Goal: Transaction & Acquisition: Purchase product/service

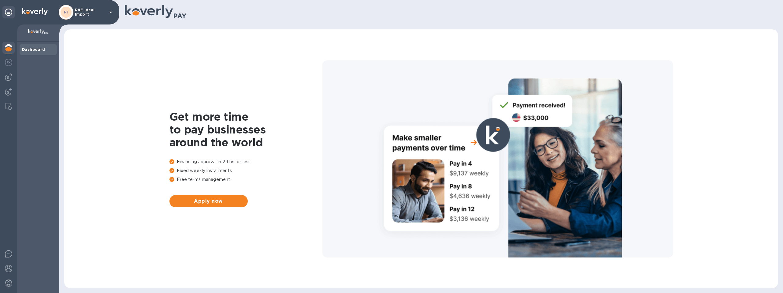
click at [112, 12] on icon at bounding box center [110, 13] width 3 height 2
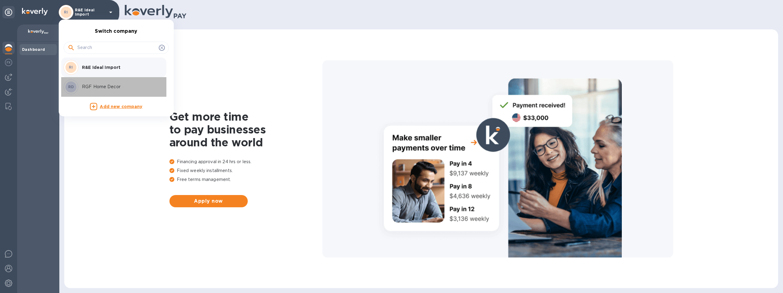
click at [97, 90] on p "RGF Home Decor" at bounding box center [120, 86] width 77 height 6
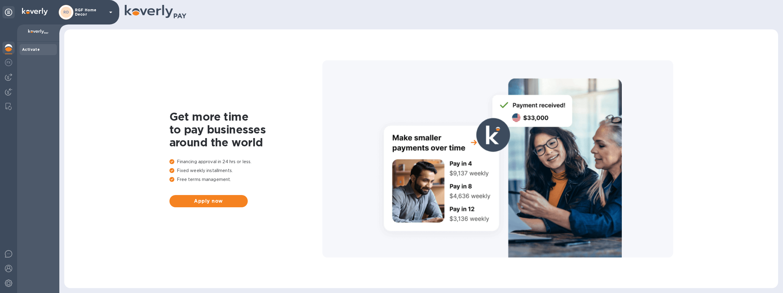
click at [11, 72] on div at bounding box center [8, 77] width 12 height 12
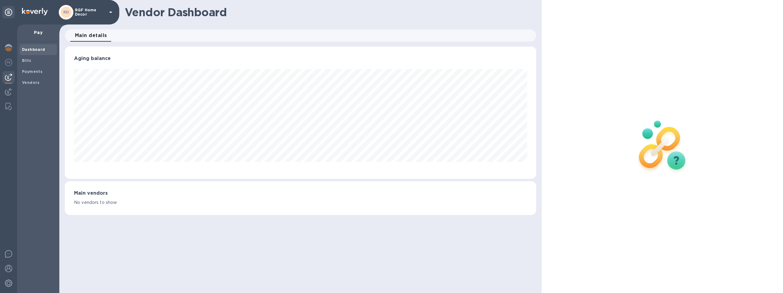
scroll to position [132, 472]
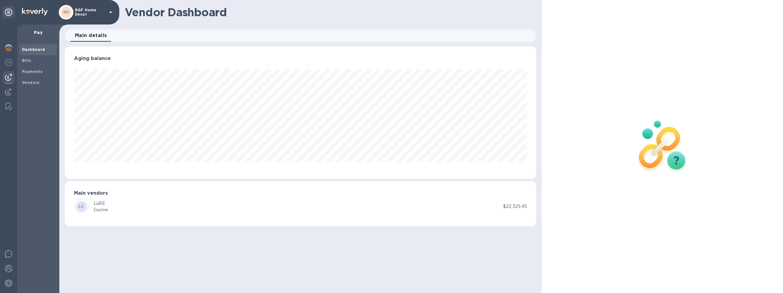
click at [32, 60] on span "Bills" at bounding box center [38, 60] width 32 height 6
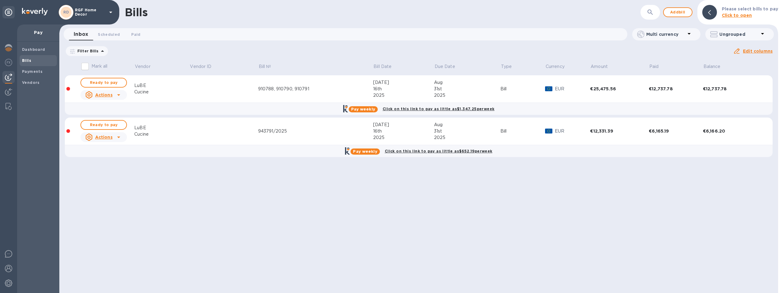
click at [675, 13] on span "Add bill" at bounding box center [678, 12] width 18 height 7
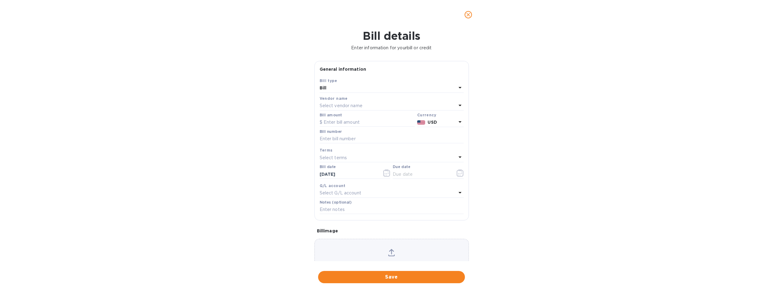
click at [338, 109] on p "Select vendor name" at bounding box center [341, 105] width 43 height 6
click at [341, 143] on p "LuBE Cucine" at bounding box center [388, 140] width 129 height 6
click at [347, 120] on input "text" at bounding box center [367, 122] width 95 height 9
type input "4,753.92"
click at [446, 124] on p "USD" at bounding box center [442, 122] width 28 height 6
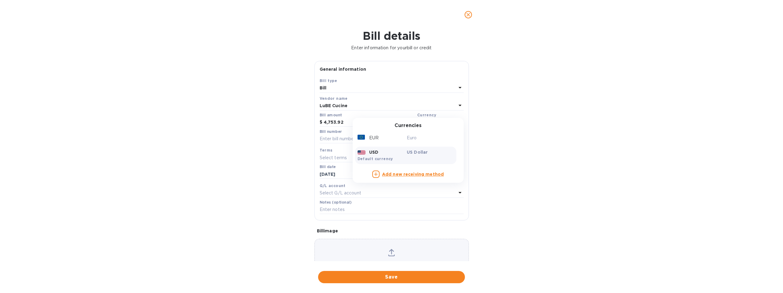
click at [365, 139] on div "EUR" at bounding box center [381, 137] width 50 height 9
click at [343, 135] on input "text" at bounding box center [392, 138] width 144 height 9
click at [346, 137] on input "text" at bounding box center [392, 138] width 144 height 9
paste input "ORD 943942 RIF.[STREET_ADDRESS]"
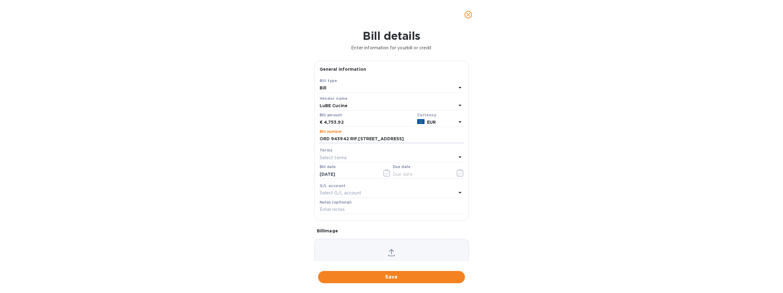
type input "ORD 943942 RIF.[STREET_ADDRESS]"
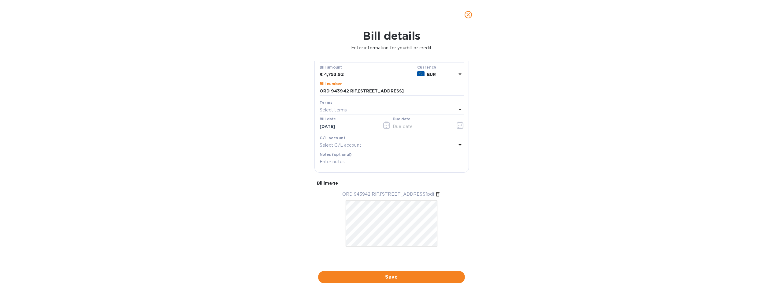
scroll to position [17, 0]
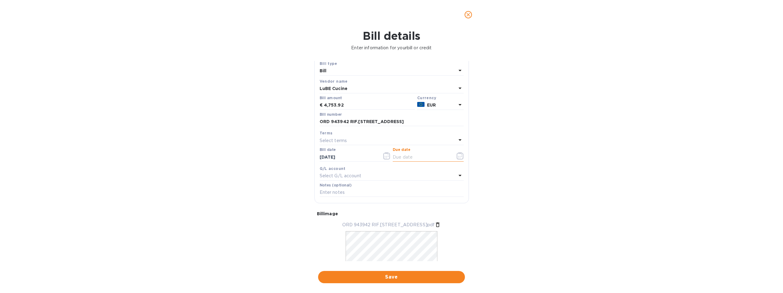
click at [425, 158] on input "text" at bounding box center [422, 156] width 58 height 9
click at [457, 156] on icon "button" at bounding box center [460, 155] width 7 height 7
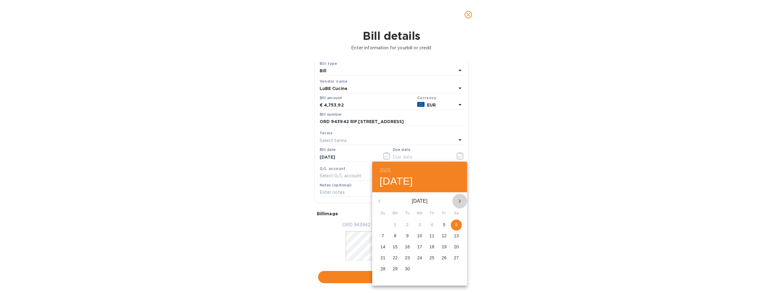
click at [459, 200] on icon "button" at bounding box center [459, 200] width 7 height 7
click at [419, 224] on p "1" at bounding box center [419, 224] width 2 height 6
type input "[DATE]"
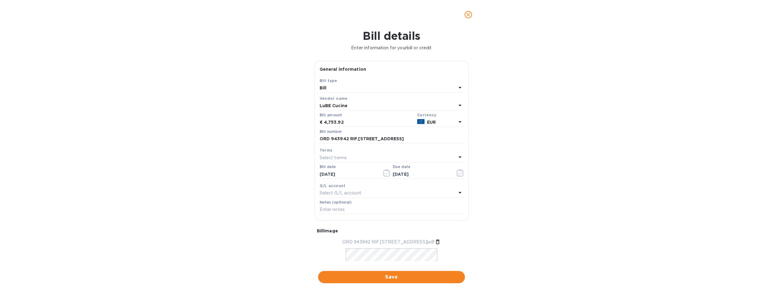
scroll to position [48, 0]
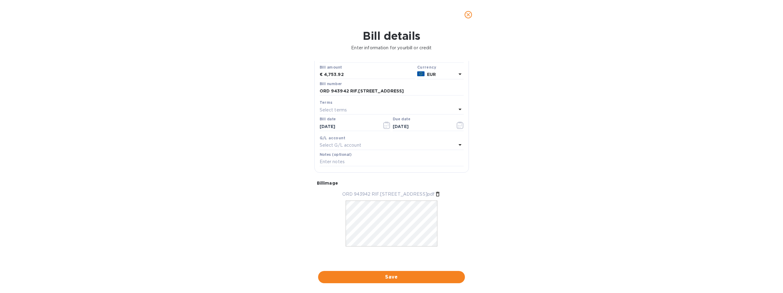
click at [398, 277] on span "Save" at bounding box center [391, 276] width 137 height 7
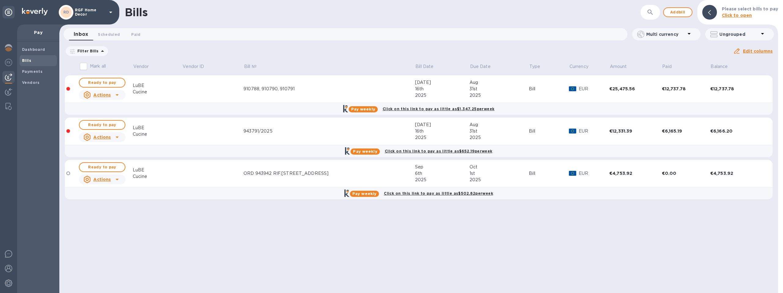
click at [103, 169] on span "Ready to pay" at bounding box center [101, 166] width 35 height 7
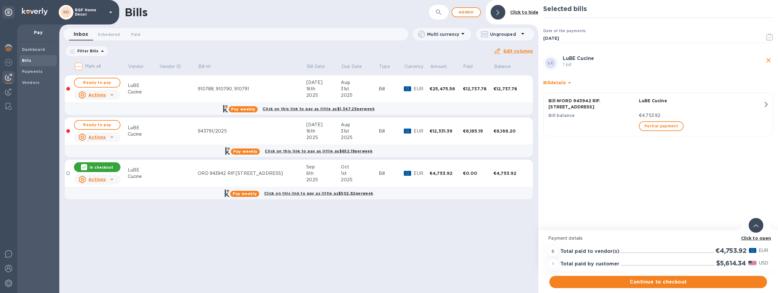
click at [657, 122] on span "Partial payment" at bounding box center [662, 125] width 34 height 7
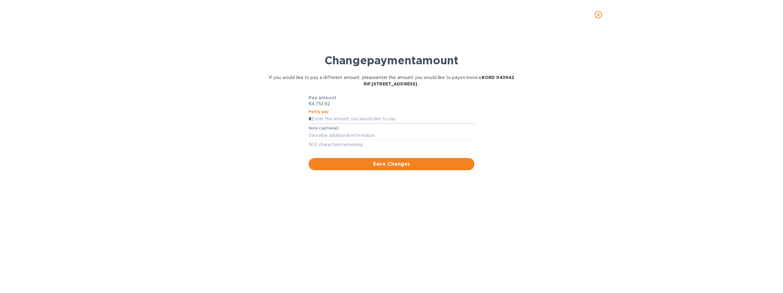
click at [325, 120] on input "text" at bounding box center [393, 118] width 162 height 9
type input "2,376.96"
click at [341, 202] on div "Change payment amount If you would like to pay a different amount, please enter…" at bounding box center [391, 164] width 773 height 258
click at [382, 163] on span "Save Changes" at bounding box center [391, 163] width 156 height 7
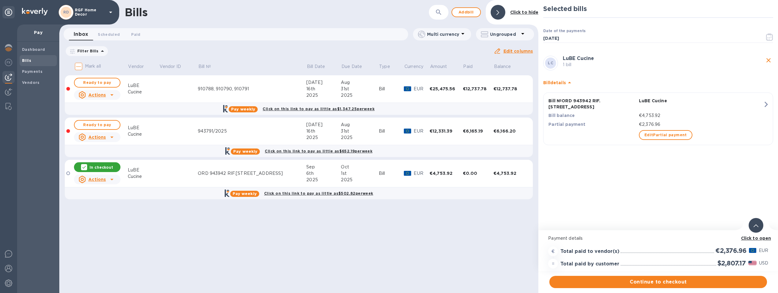
click at [649, 283] on span "Continue to checkout" at bounding box center [658, 281] width 208 height 7
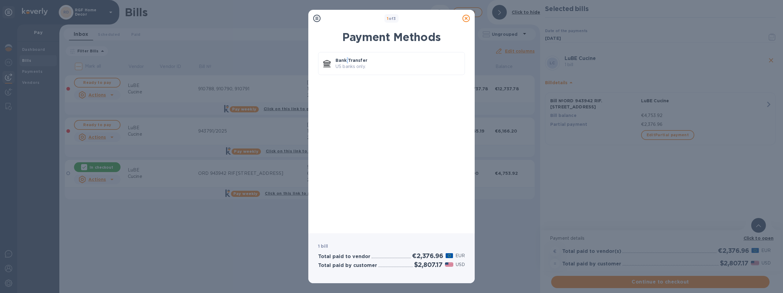
click at [347, 62] on p "Bank Transfer" at bounding box center [397, 60] width 124 height 6
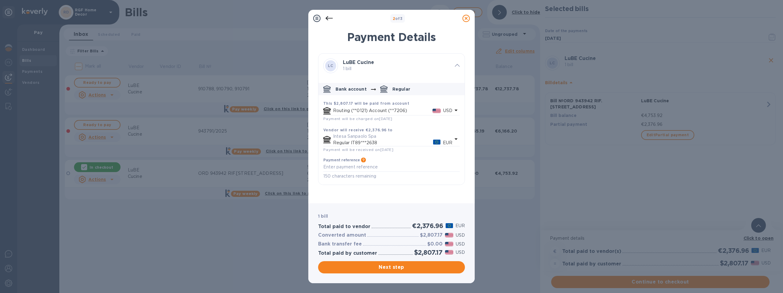
click at [409, 267] on span "Next step" at bounding box center [391, 266] width 137 height 7
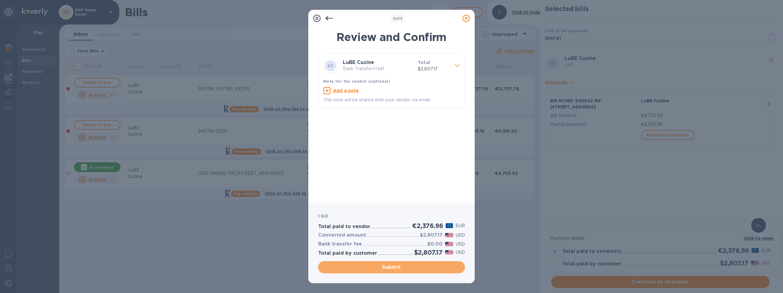
click at [387, 267] on span "Submit" at bounding box center [391, 266] width 137 height 7
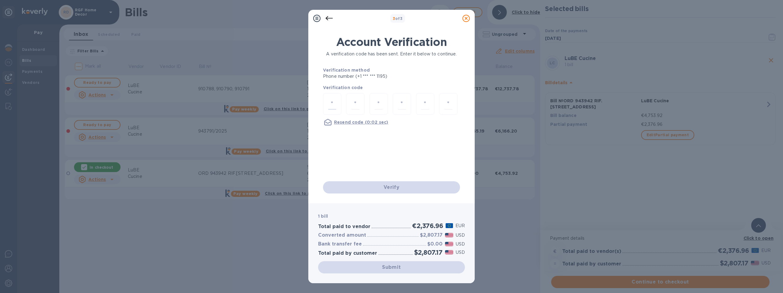
click at [335, 101] on input "number" at bounding box center [332, 103] width 8 height 11
type input "8"
type input "1"
type input "8"
type input "5"
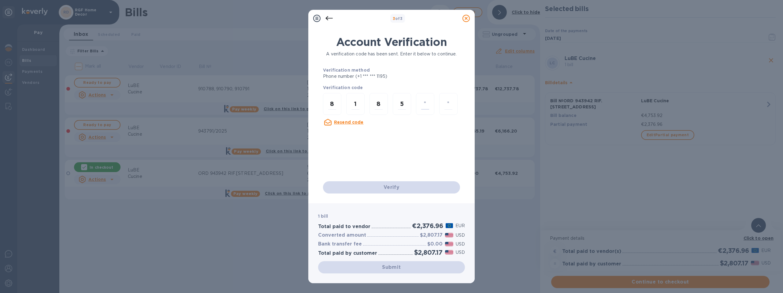
type input "4"
type input "3"
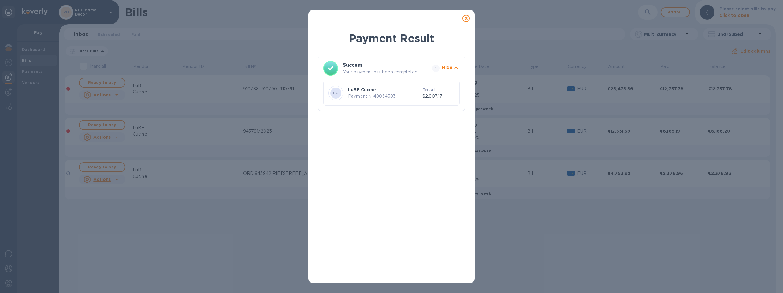
click at [467, 18] on icon at bounding box center [465, 18] width 7 height 7
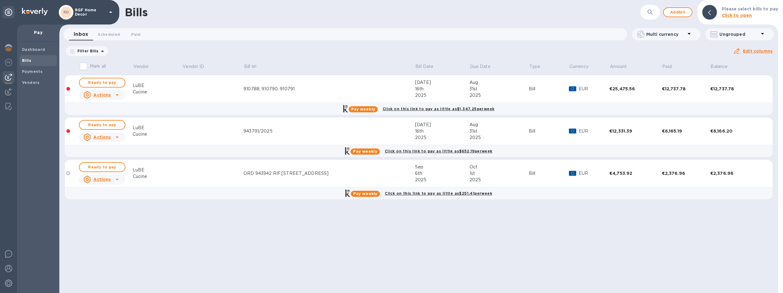
click at [27, 71] on b "Payments" at bounding box center [32, 71] width 20 height 5
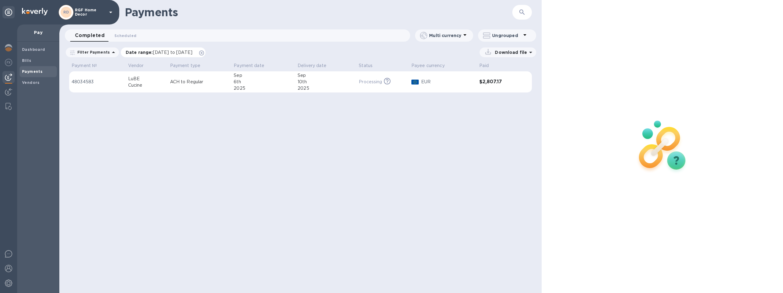
click at [133, 53] on p "Date range : [DATE] to [DATE]" at bounding box center [161, 52] width 70 height 6
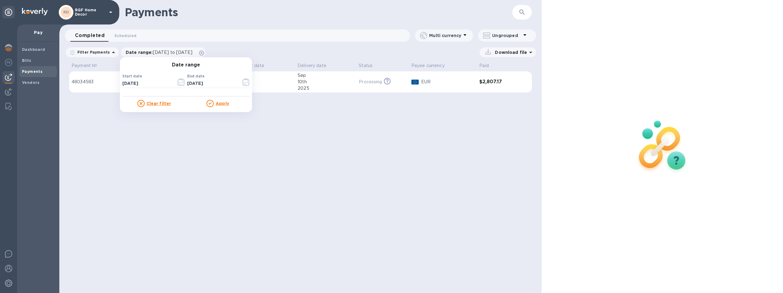
click at [180, 83] on icon "button" at bounding box center [181, 81] width 7 height 7
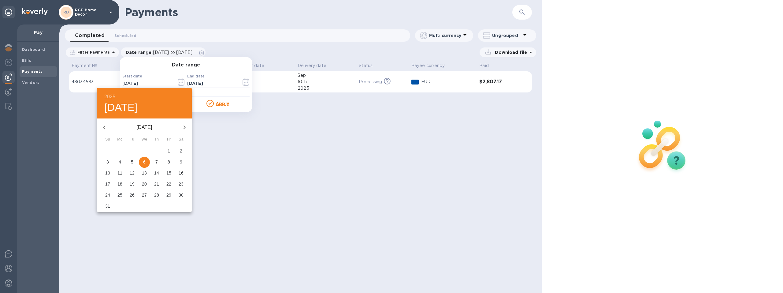
click at [103, 127] on icon "button" at bounding box center [104, 127] width 7 height 7
click at [114, 161] on div "5" at bounding box center [120, 162] width 12 height 11
type input "[DATE]"
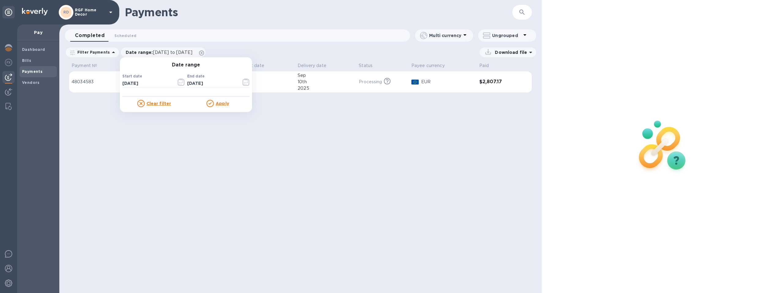
click at [228, 102] on div "Apply" at bounding box center [218, 103] width 64 height 7
click at [219, 102] on u "Apply" at bounding box center [222, 103] width 13 height 5
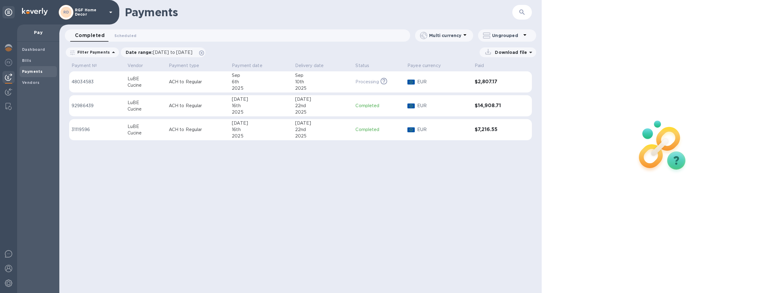
click at [98, 80] on p "48034583" at bounding box center [97, 82] width 51 height 6
